Goal: Information Seeking & Learning: Learn about a topic

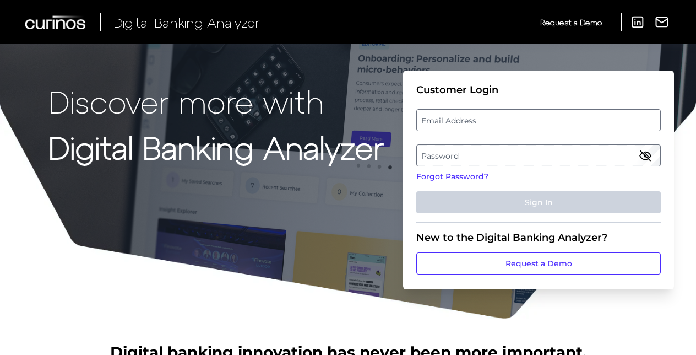
click at [468, 126] on label "Email Address" at bounding box center [538, 120] width 243 height 20
click at [468, 126] on input "email" at bounding box center [539, 120] width 245 height 22
click at [466, 121] on input "Email Address" at bounding box center [539, 120] width 245 height 22
type input "[EMAIL_ADDRESS][DOMAIN_NAME]"
click at [424, 151] on label "Password" at bounding box center [538, 155] width 243 height 20
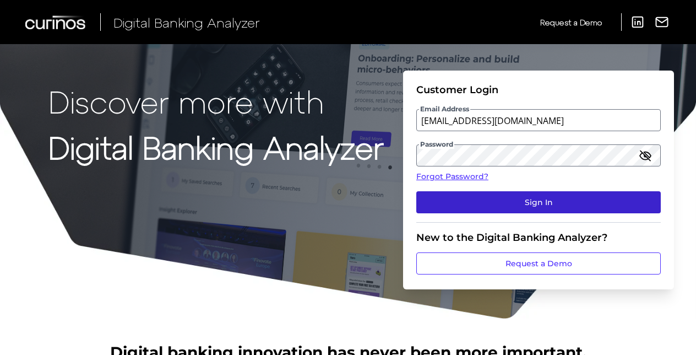
click at [432, 203] on button "Sign In" at bounding box center [539, 202] width 245 height 22
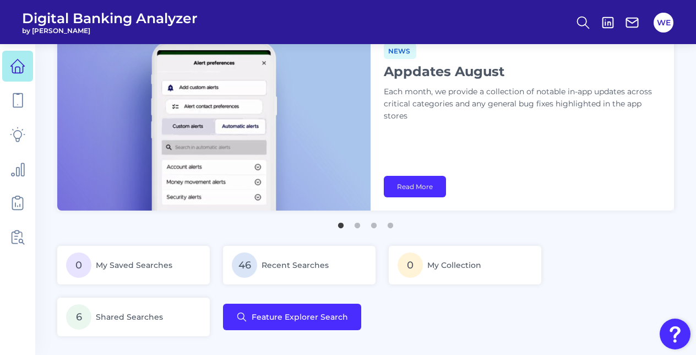
scroll to position [24, 0]
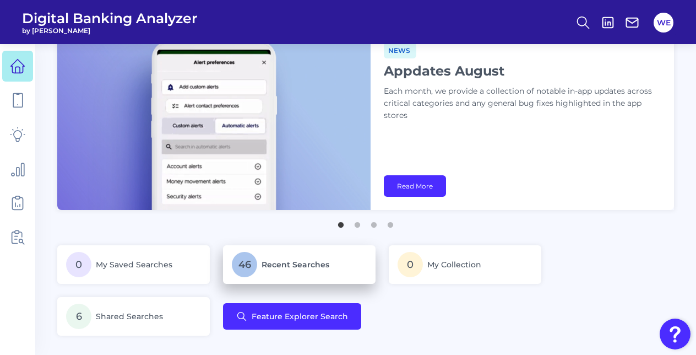
click at [288, 262] on span "Recent Searches" at bounding box center [296, 265] width 68 height 10
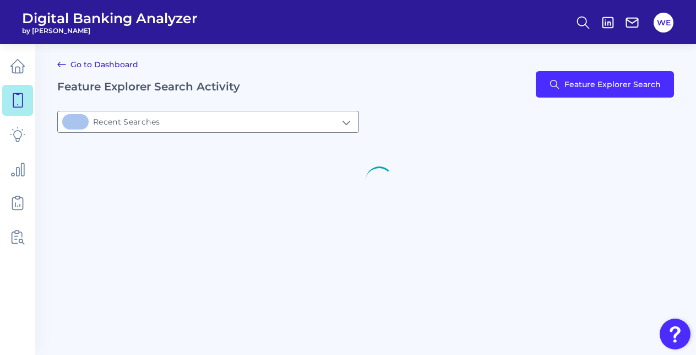
type input "46Recent Searches"
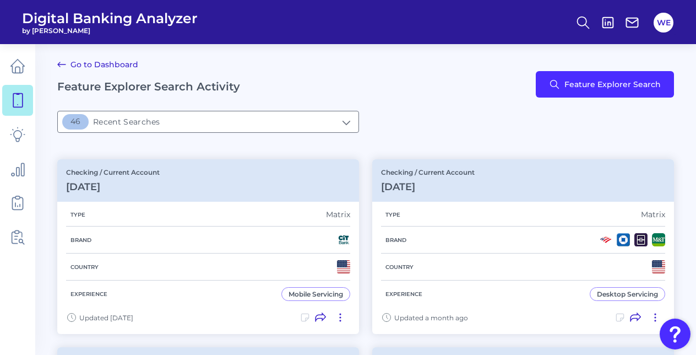
click at [464, 65] on div "Go to Dashboard Feature Explorer Search Activity Feature Explorer Search" at bounding box center [365, 84] width 617 height 53
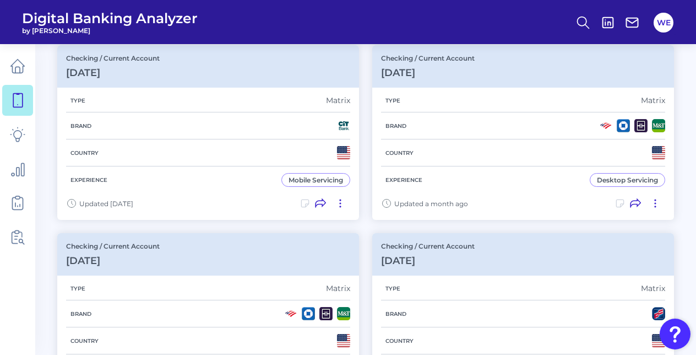
scroll to position [23, 0]
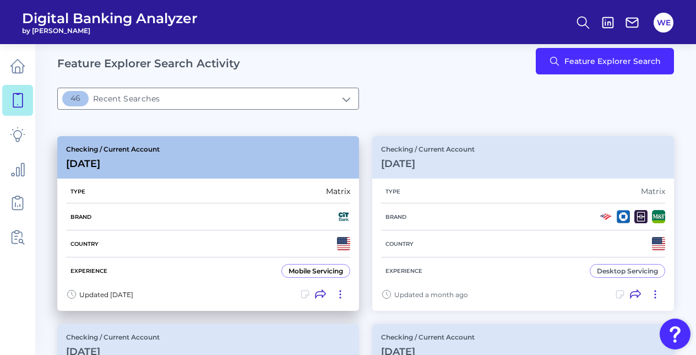
click at [342, 223] on div "Brand" at bounding box center [208, 216] width 284 height 27
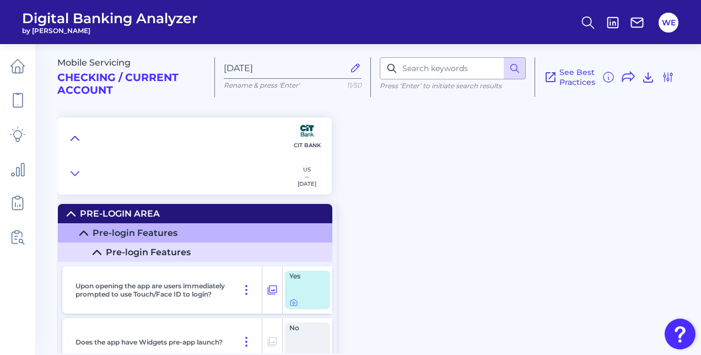
click at [71, 139] on icon at bounding box center [75, 138] width 9 height 11
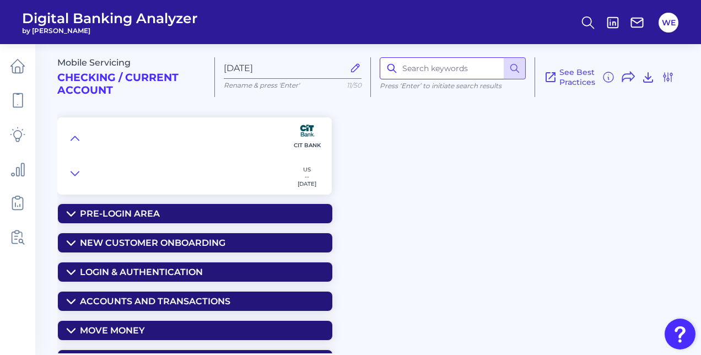
click at [458, 66] on input at bounding box center [453, 68] width 146 height 22
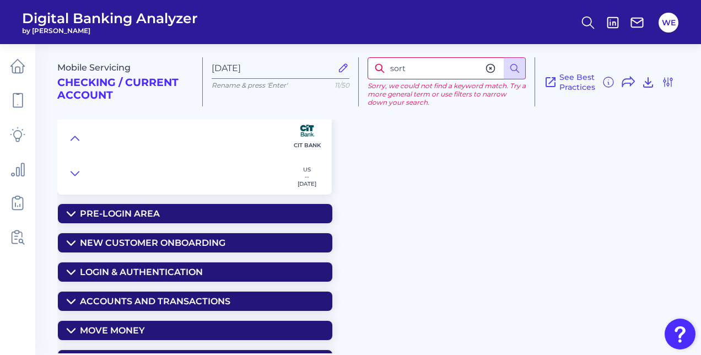
drag, startPoint x: 458, startPoint y: 66, endPoint x: 342, endPoint y: 60, distance: 117.0
click at [342, 60] on div "Mobile Servicing Checking / Current Account [DATE] Rename & press 'Enter' 11/50…" at bounding box center [376, 77] width 639 height 84
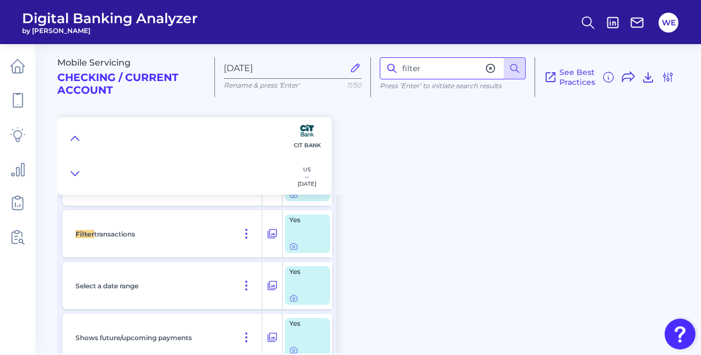
scroll to position [428, 0]
click at [289, 248] on icon at bounding box center [293, 246] width 9 height 9
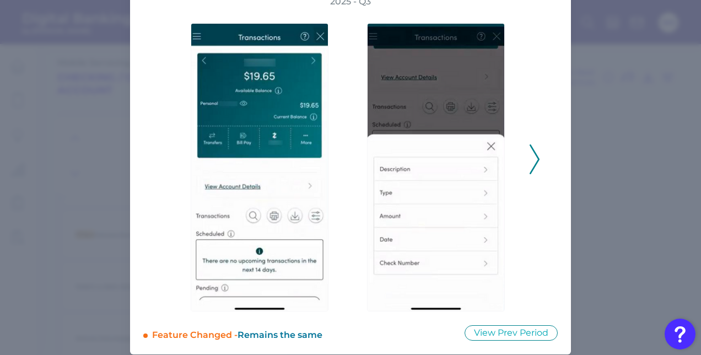
scroll to position [85, 0]
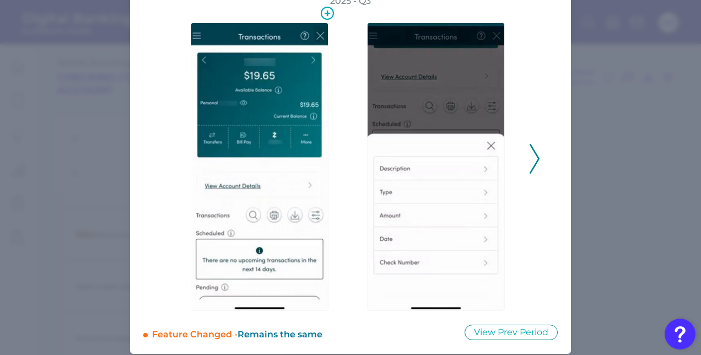
click at [283, 185] on img at bounding box center [260, 167] width 138 height 288
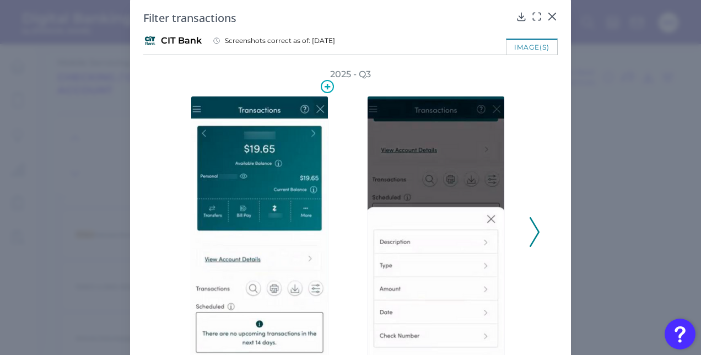
scroll to position [0, 0]
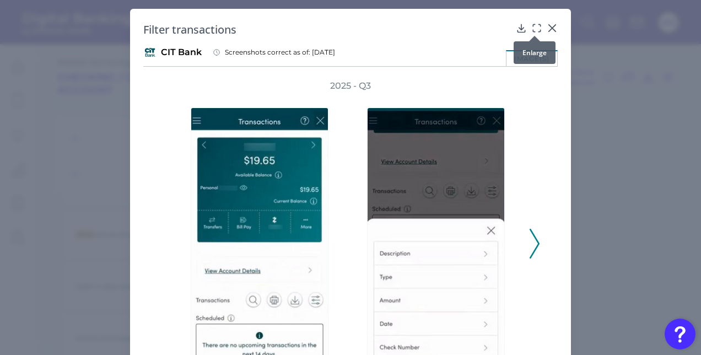
click at [536, 26] on icon at bounding box center [536, 28] width 11 height 11
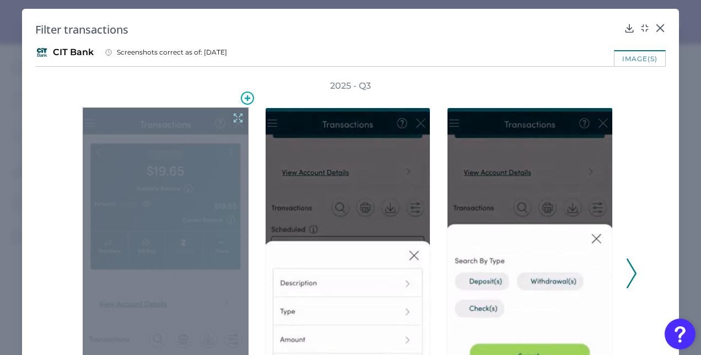
click at [237, 112] on icon at bounding box center [238, 118] width 12 height 12
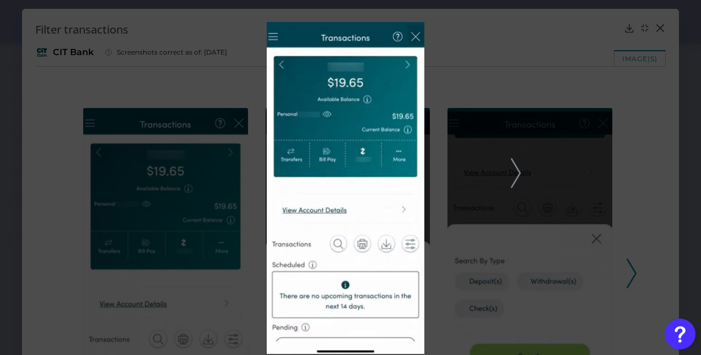
click at [158, 105] on div at bounding box center [350, 177] width 701 height 355
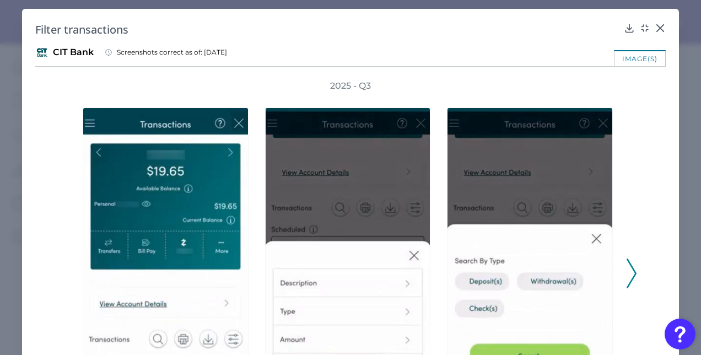
click at [628, 266] on polyline at bounding box center [631, 273] width 8 height 28
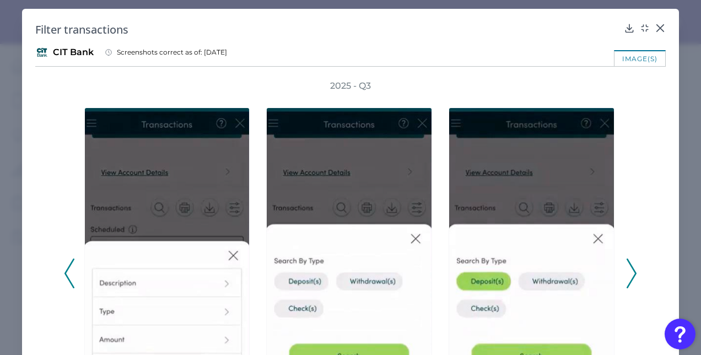
click at [628, 266] on polyline at bounding box center [631, 273] width 8 height 28
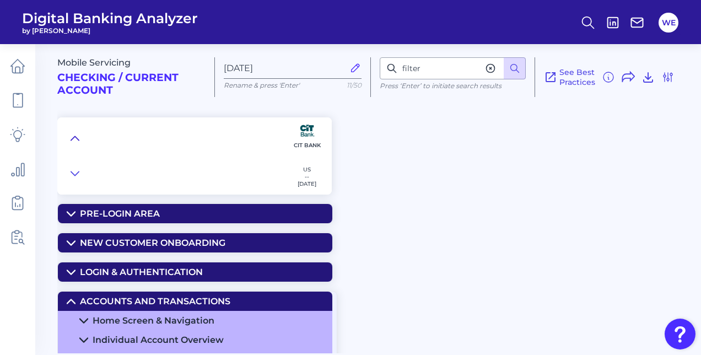
click at [75, 141] on icon at bounding box center [75, 138] width 9 height 11
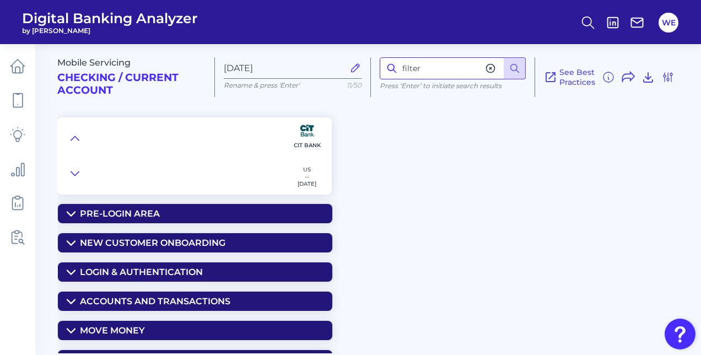
click at [434, 66] on input "filter" at bounding box center [453, 68] width 146 height 22
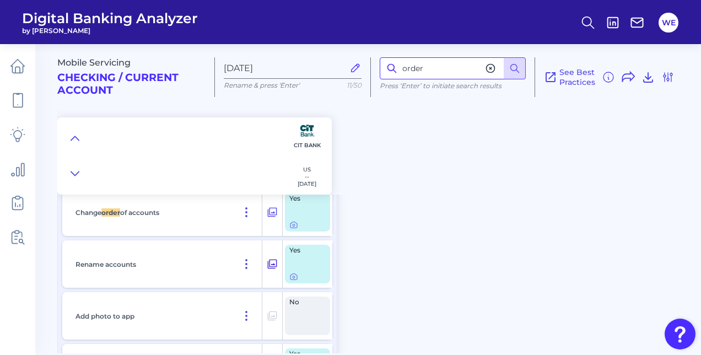
scroll to position [423, 0]
click at [291, 228] on icon at bounding box center [293, 225] width 9 height 9
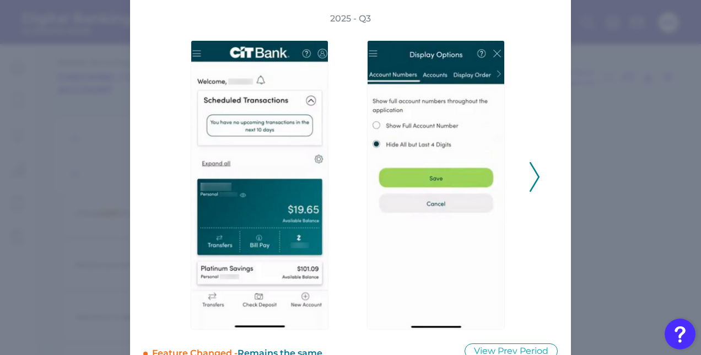
scroll to position [74, 0]
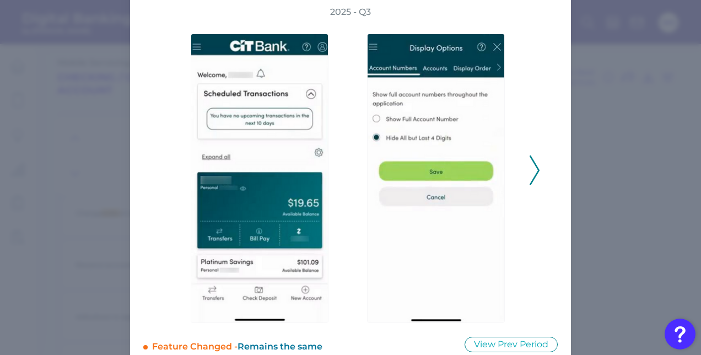
click at [538, 180] on div "2025 - Q3" at bounding box center [350, 164] width 414 height 317
click at [531, 174] on icon at bounding box center [535, 170] width 10 height 30
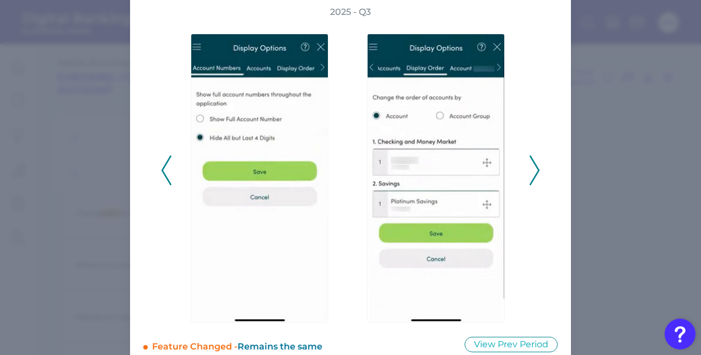
click at [531, 174] on icon at bounding box center [535, 170] width 10 height 30
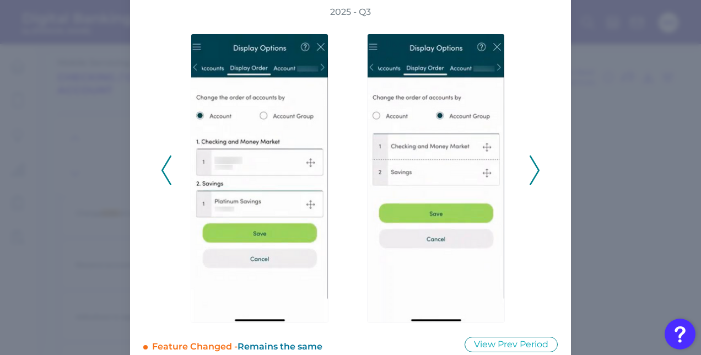
click at [531, 174] on icon at bounding box center [535, 170] width 10 height 30
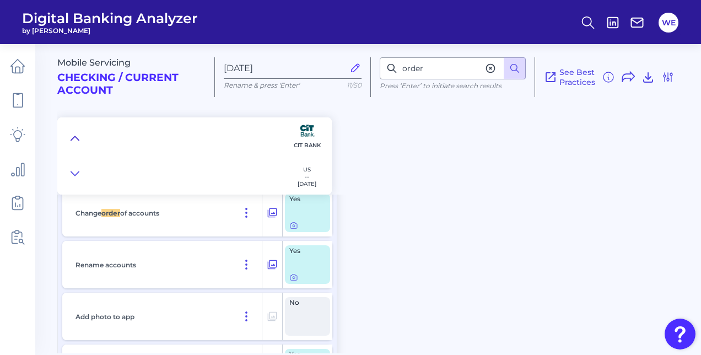
click at [76, 139] on icon at bounding box center [75, 138] width 9 height 11
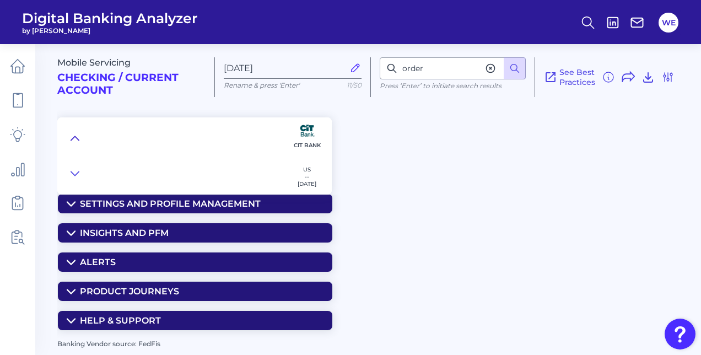
scroll to position [154, 0]
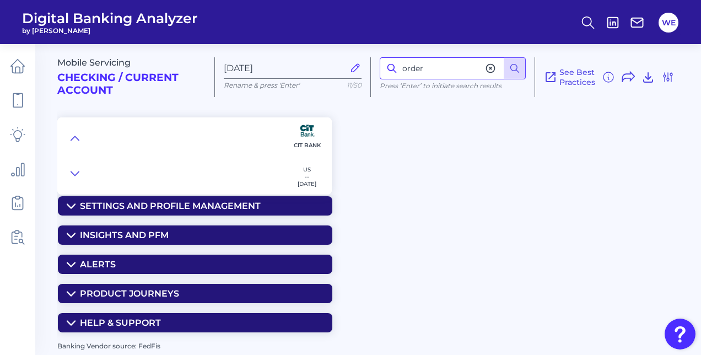
click at [434, 71] on input "order" at bounding box center [453, 68] width 146 height 22
type input "filter"
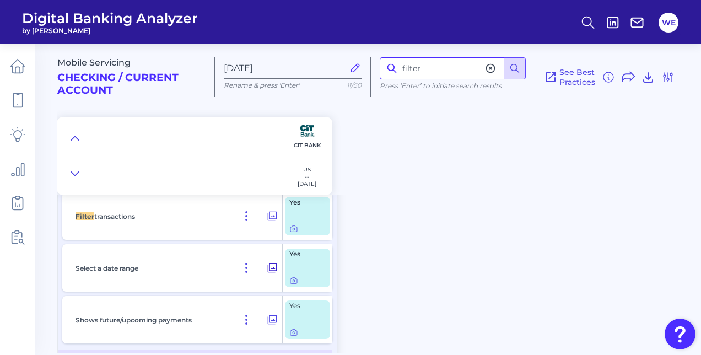
scroll to position [444, 0]
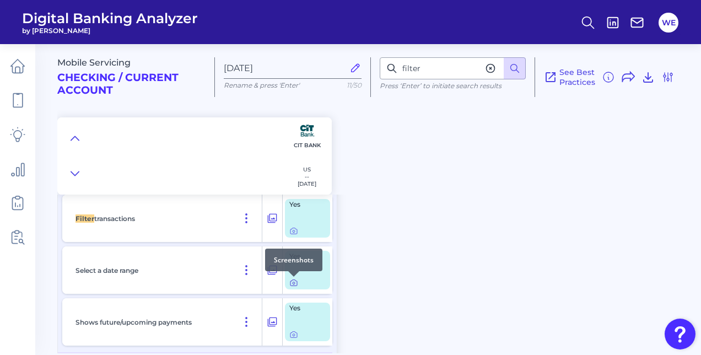
click at [293, 282] on icon at bounding box center [294, 283] width 2 height 2
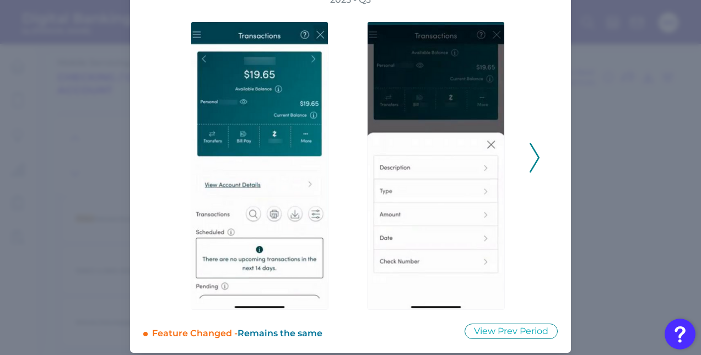
scroll to position [93, 0]
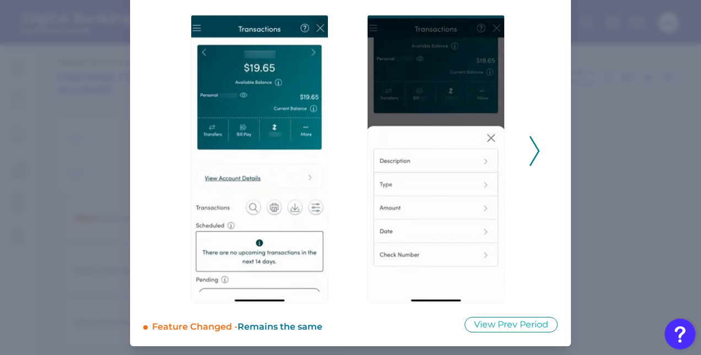
click at [536, 153] on polyline at bounding box center [534, 151] width 8 height 28
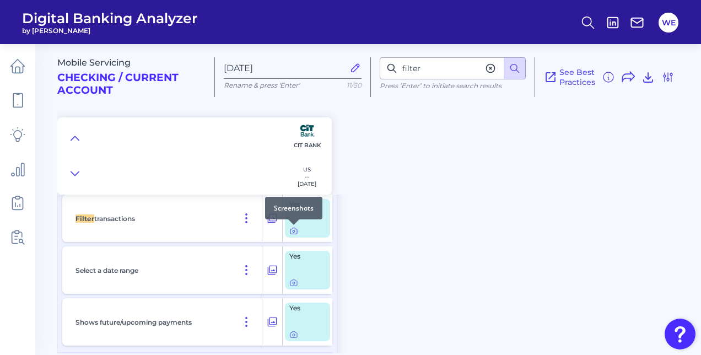
click at [294, 230] on icon at bounding box center [293, 230] width 9 height 9
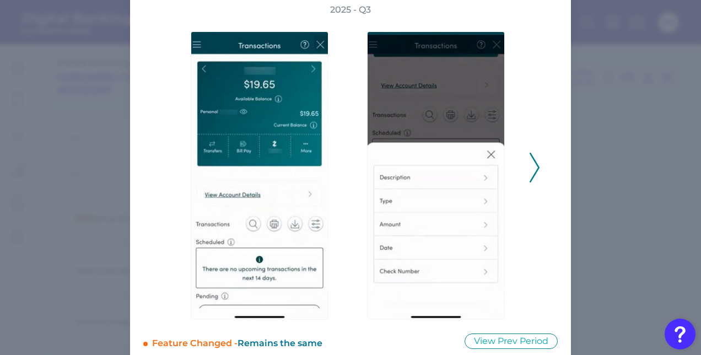
scroll to position [77, 0]
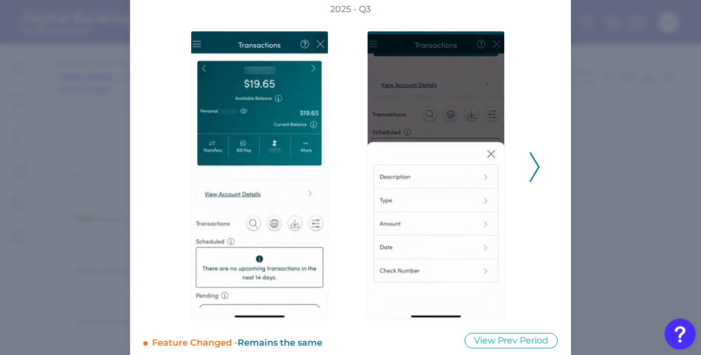
click at [533, 177] on icon at bounding box center [535, 167] width 10 height 30
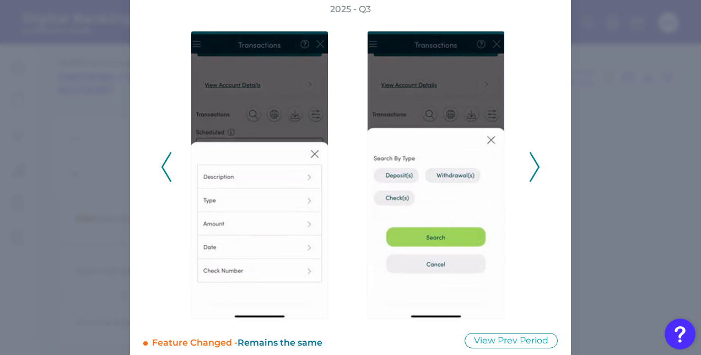
click at [533, 177] on icon at bounding box center [535, 167] width 10 height 30
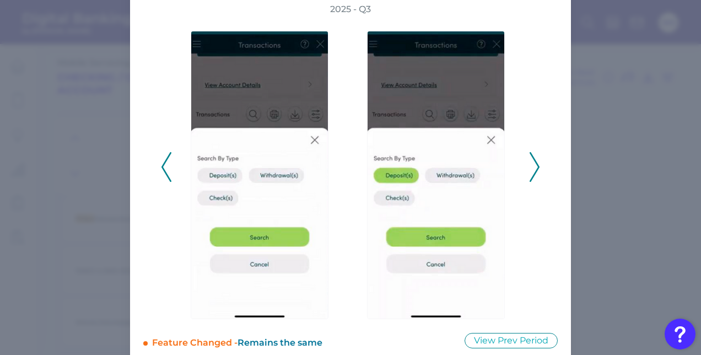
click at [533, 177] on icon at bounding box center [535, 167] width 10 height 30
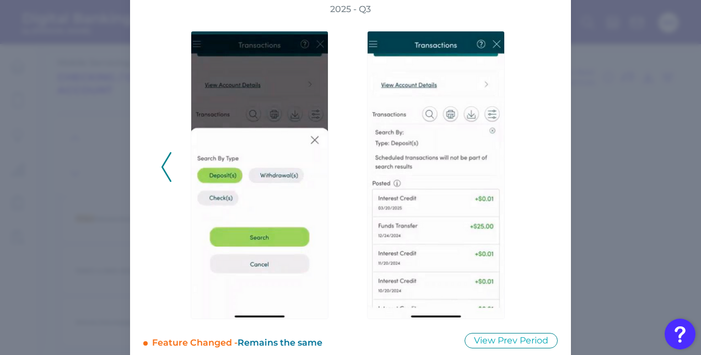
click at [163, 166] on icon at bounding box center [166, 167] width 10 height 30
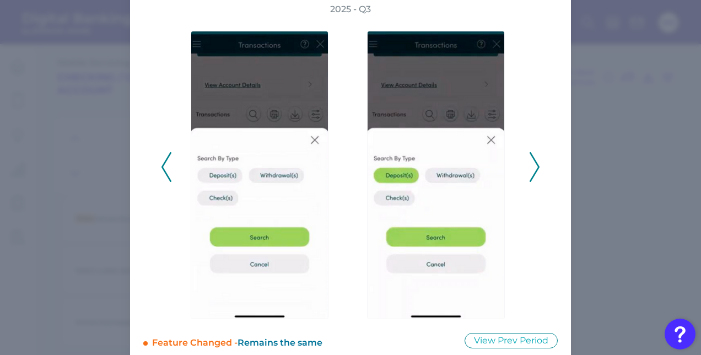
click at [163, 166] on icon at bounding box center [166, 167] width 10 height 30
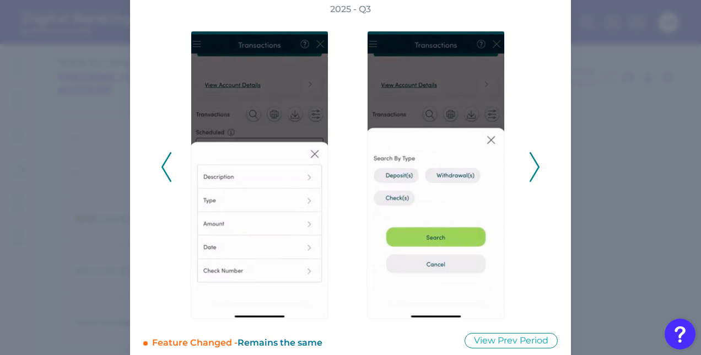
click at [163, 166] on icon at bounding box center [166, 167] width 10 height 30
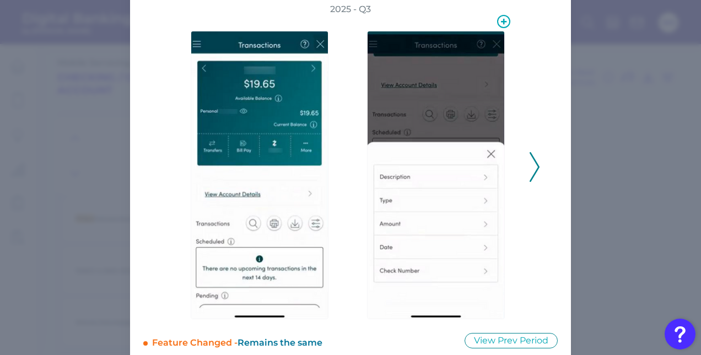
scroll to position [0, 0]
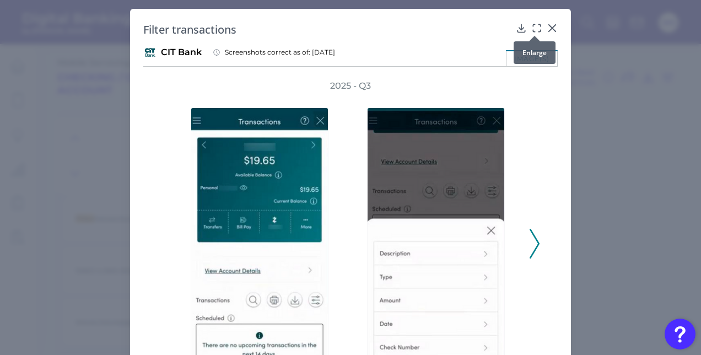
click at [534, 29] on icon at bounding box center [536, 28] width 11 height 11
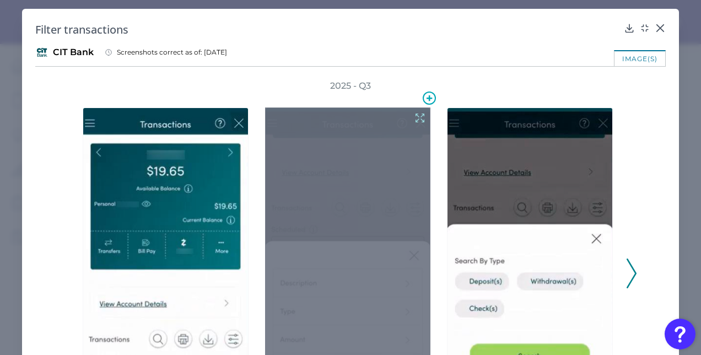
click at [346, 226] on div at bounding box center [348, 280] width 166 height 347
click at [416, 114] on icon at bounding box center [420, 118] width 8 height 8
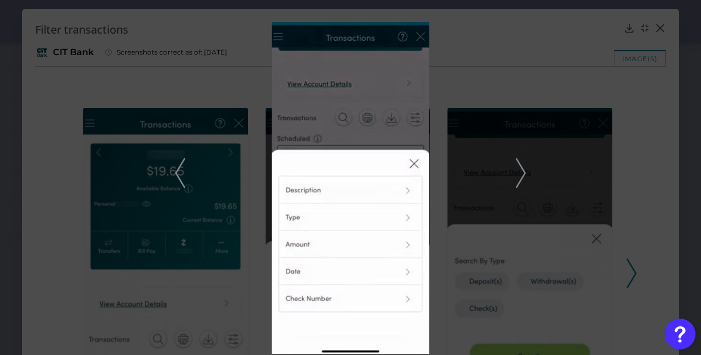
click at [450, 100] on div at bounding box center [350, 188] width 275 height 332
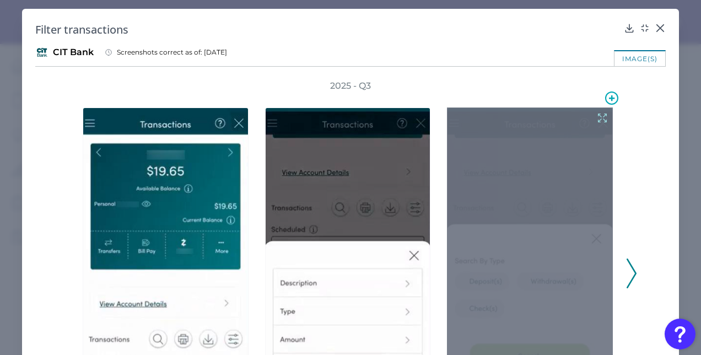
click at [600, 116] on icon at bounding box center [602, 118] width 12 height 12
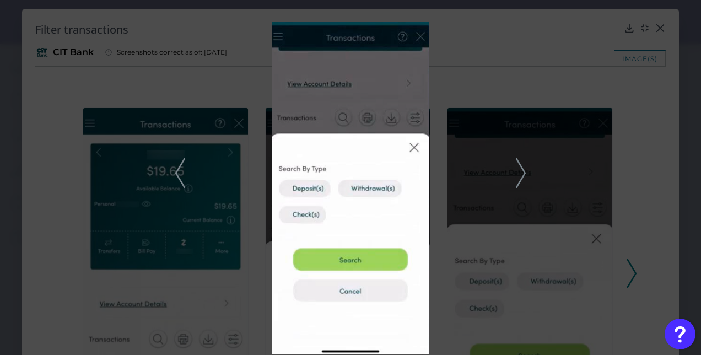
click at [236, 68] on div at bounding box center [350, 188] width 275 height 332
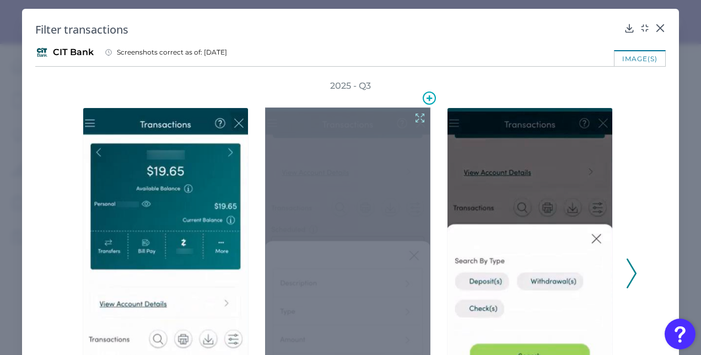
scroll to position [50, 0]
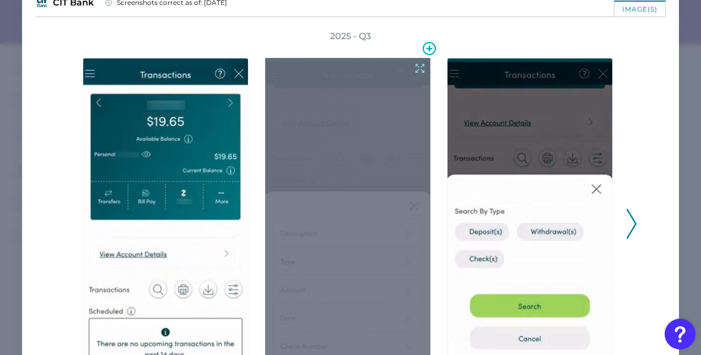
click at [322, 180] on div at bounding box center [348, 231] width 166 height 347
click at [416, 66] on icon at bounding box center [420, 68] width 12 height 12
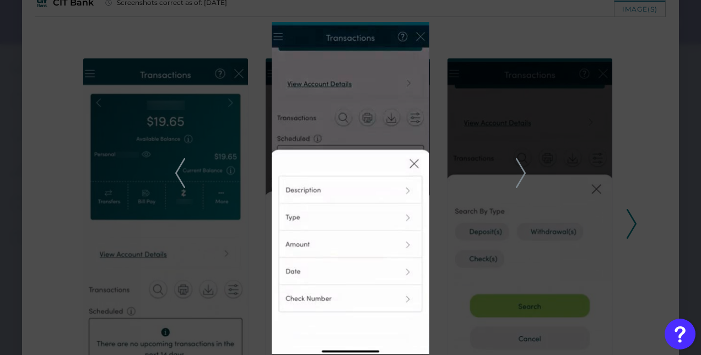
click at [250, 233] on div at bounding box center [350, 188] width 275 height 332
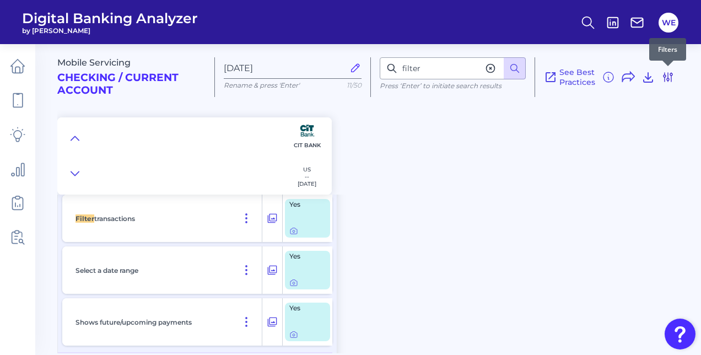
click at [673, 78] on icon at bounding box center [667, 77] width 13 height 13
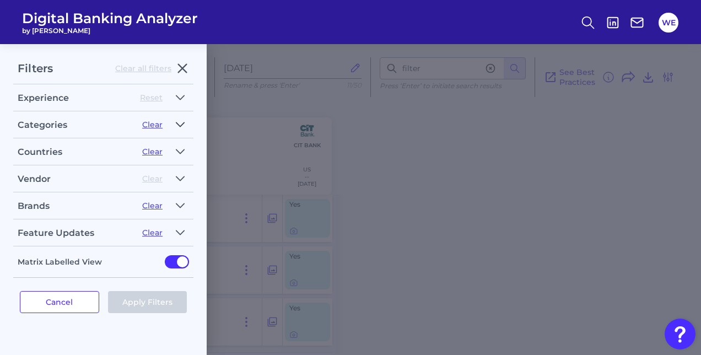
click at [177, 125] on icon "button" at bounding box center [180, 124] width 9 height 13
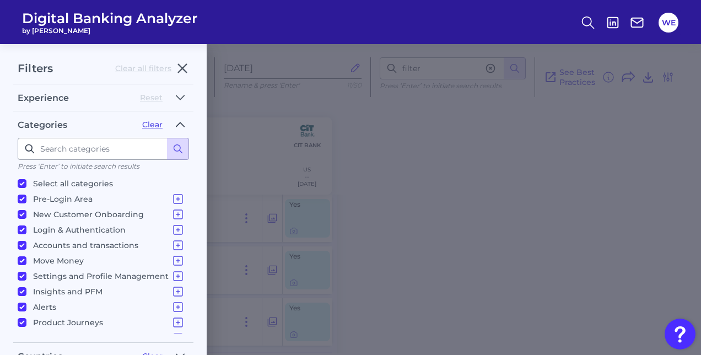
click at [177, 125] on icon "button" at bounding box center [180, 124] width 8 height 4
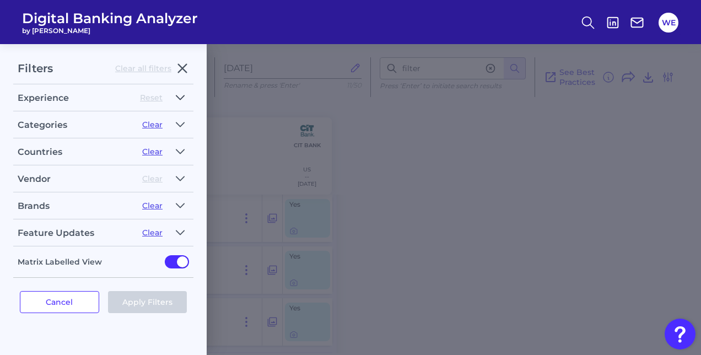
click at [182, 100] on icon "button" at bounding box center [180, 97] width 9 height 13
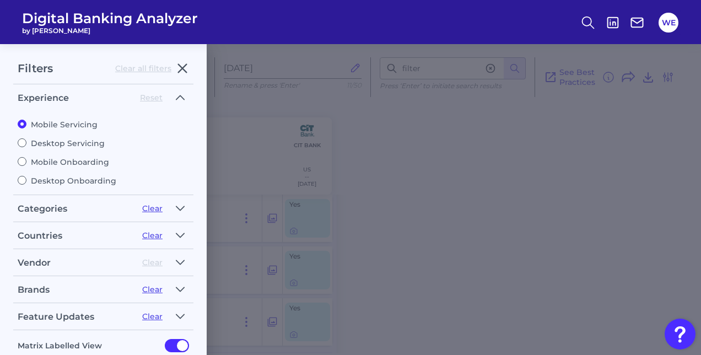
click at [79, 139] on label "Desktop Servicing" at bounding box center [103, 143] width 171 height 10
click at [26, 139] on input "Desktop Servicing" at bounding box center [22, 142] width 9 height 9
radio input "true"
radio input "false"
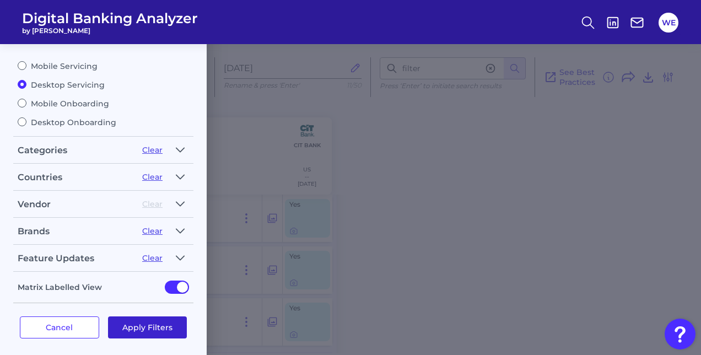
click at [117, 316] on button "Apply Filters" at bounding box center [147, 327] width 79 height 22
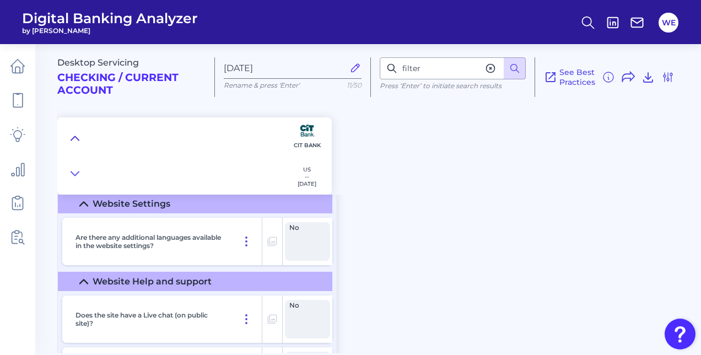
click at [76, 136] on icon at bounding box center [75, 138] width 9 height 11
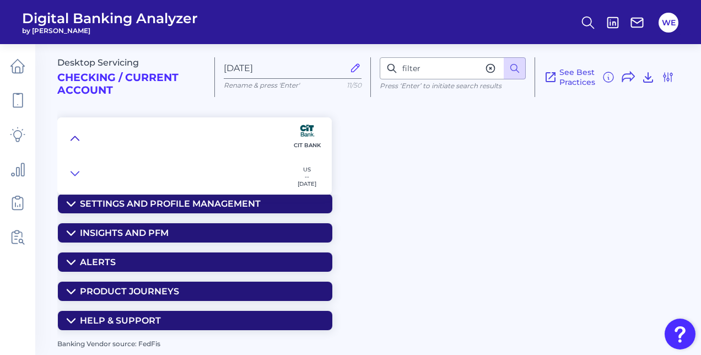
scroll to position [0, 0]
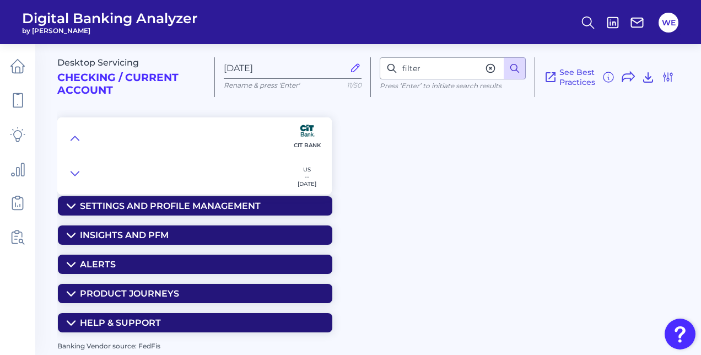
click at [518, 67] on icon at bounding box center [514, 68] width 11 height 11
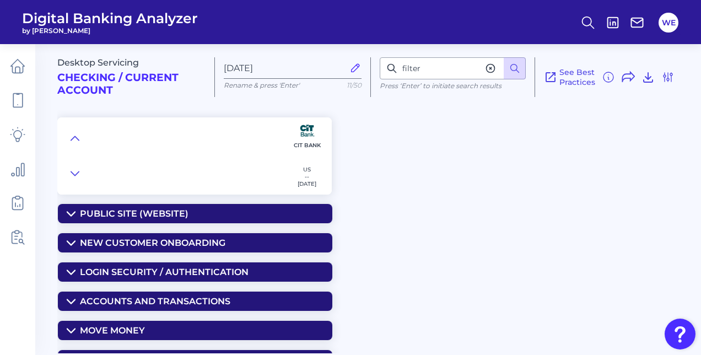
click at [489, 65] on icon at bounding box center [490, 68] width 11 height 11
click at [458, 71] on input at bounding box center [453, 68] width 146 height 22
type input "filter"
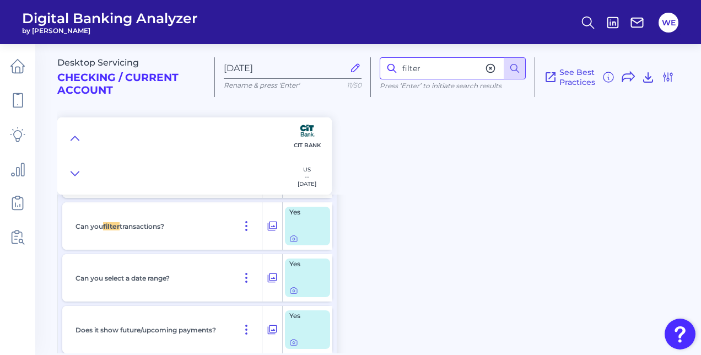
scroll to position [454, 0]
click at [290, 242] on icon at bounding box center [293, 239] width 9 height 9
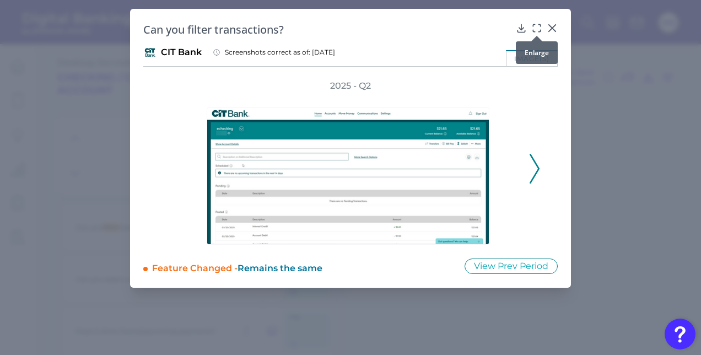
click at [539, 30] on icon at bounding box center [536, 28] width 11 height 11
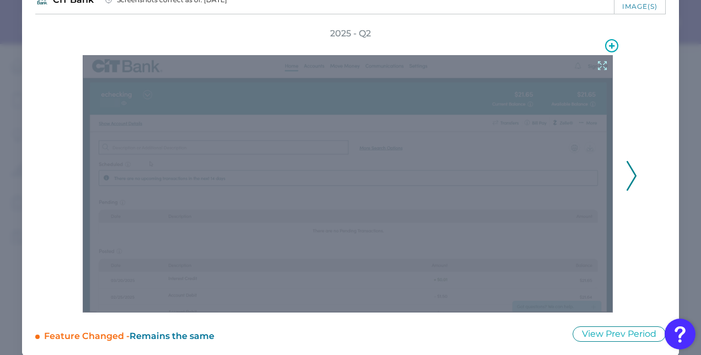
scroll to position [53, 0]
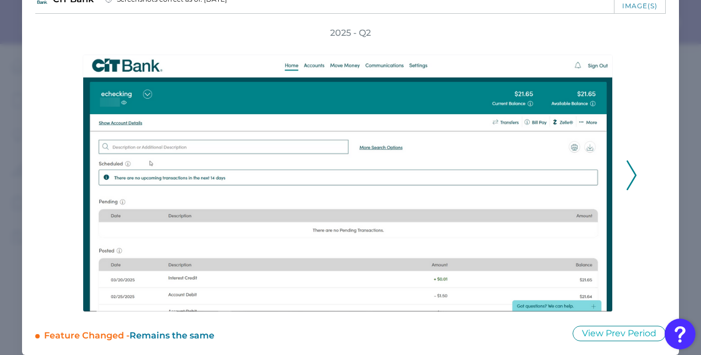
click at [631, 172] on icon at bounding box center [631, 175] width 10 height 30
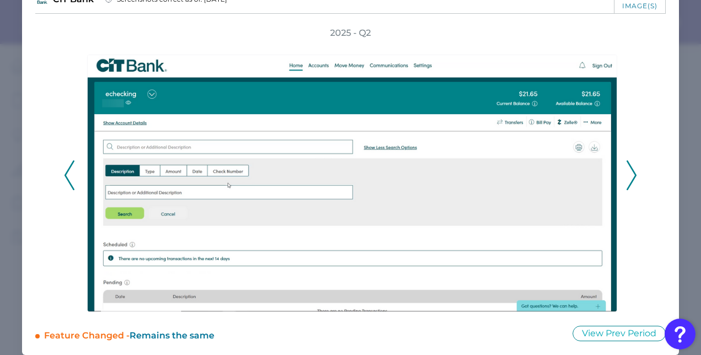
click at [631, 172] on icon at bounding box center [631, 175] width 10 height 30
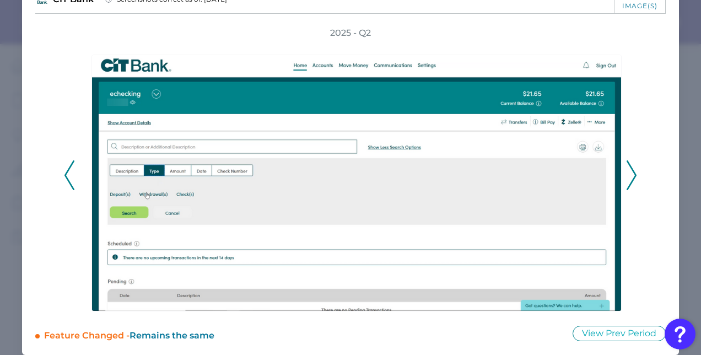
click at [631, 172] on icon at bounding box center [631, 175] width 10 height 30
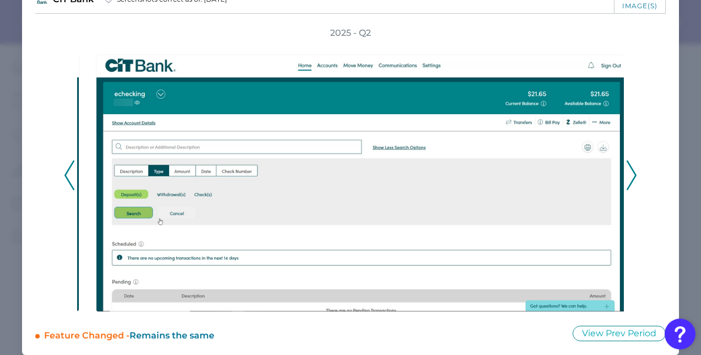
click at [634, 171] on div "2025 - Q2" at bounding box center [350, 169] width 630 height 285
click at [633, 172] on div "2025 - Q2" at bounding box center [350, 169] width 630 height 285
click at [631, 172] on icon at bounding box center [631, 175] width 10 height 30
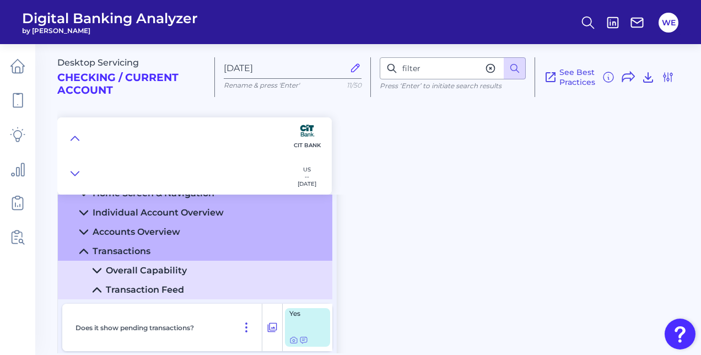
scroll to position [144, 0]
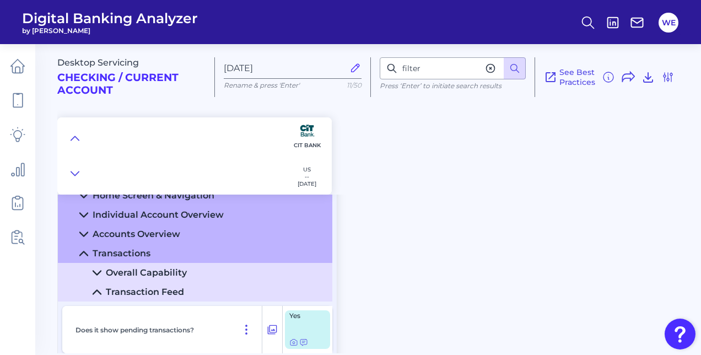
click at [194, 250] on summary "Transactions" at bounding box center [195, 253] width 274 height 19
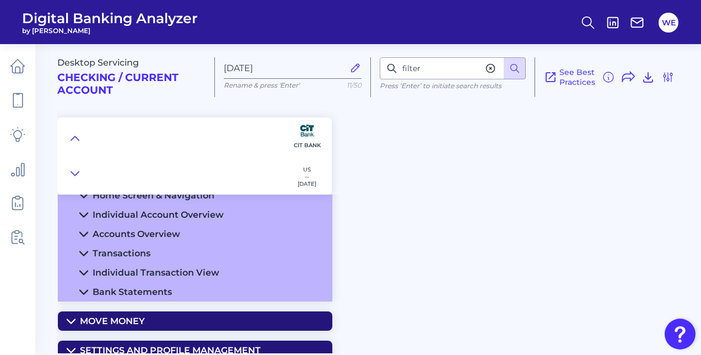
click at [359, 153] on div "Desktop Servicing Checking / Current Account [DATE] Rename & press 'Enter' 11/5…" at bounding box center [379, 115] width 644 height 159
